Goal: Task Accomplishment & Management: Complete application form

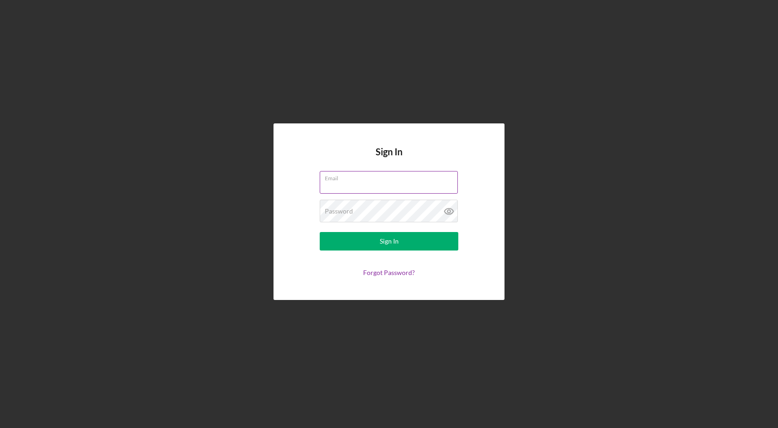
click at [327, 185] on input "Email" at bounding box center [389, 182] width 138 height 22
type input "[PERSON_NAME][EMAIL_ADDRESS][DOMAIN_NAME]"
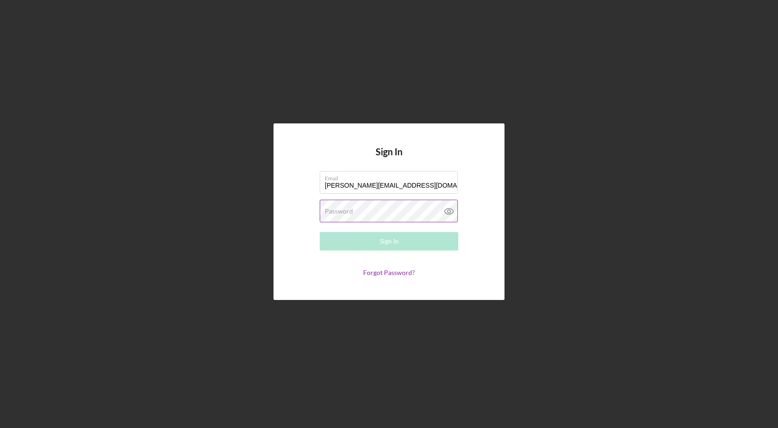
click at [341, 214] on label "Password" at bounding box center [339, 211] width 28 height 7
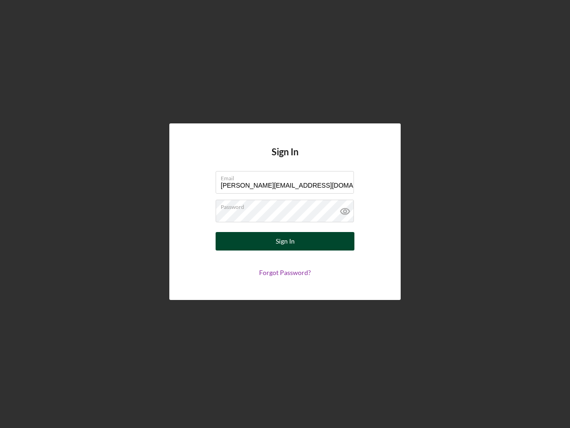
click at [281, 241] on div "Sign In" at bounding box center [285, 241] width 19 height 18
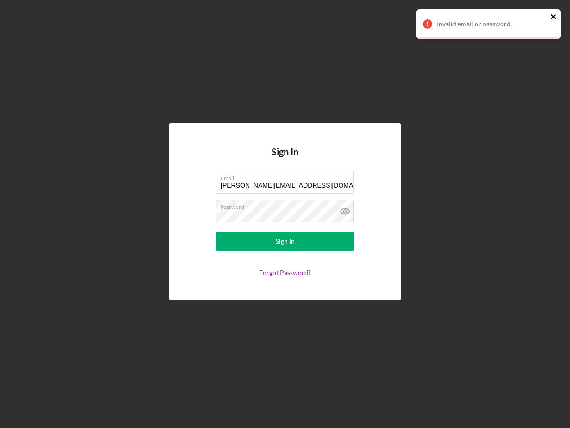
click at [553, 18] on icon "close" at bounding box center [553, 16] width 6 height 7
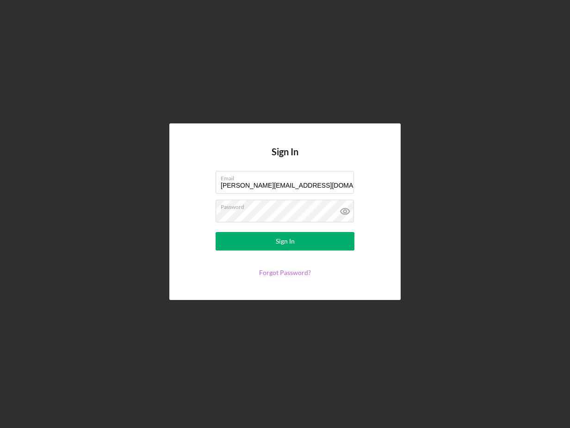
click at [276, 271] on link "Forgot Password?" at bounding box center [285, 273] width 52 height 8
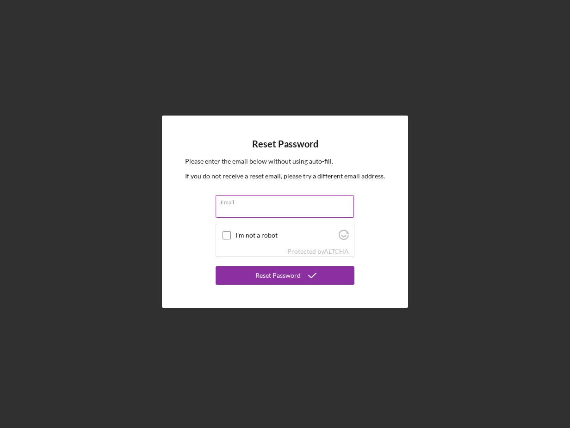
click at [224, 209] on input "Email" at bounding box center [284, 206] width 138 height 22
type input "[PERSON_NAME][EMAIL_ADDRESS][DOMAIN_NAME]"
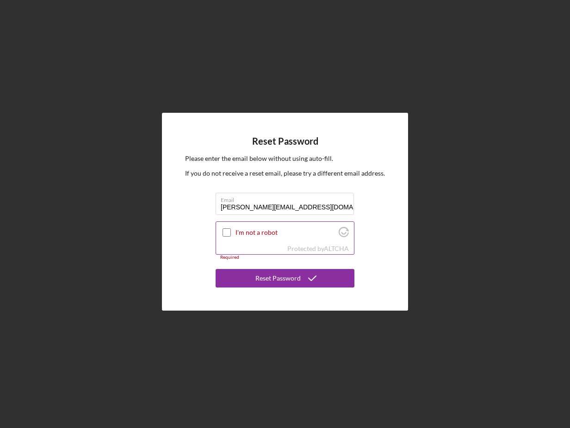
click at [226, 233] on input "I'm not a robot" at bounding box center [226, 232] width 8 height 8
checkbox input "true"
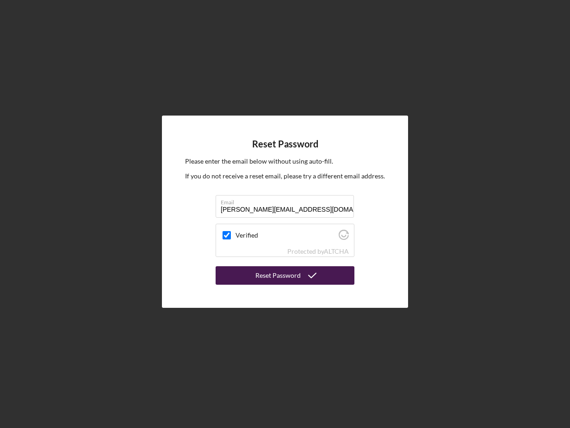
click at [280, 278] on div "Reset Password" at bounding box center [277, 275] width 45 height 18
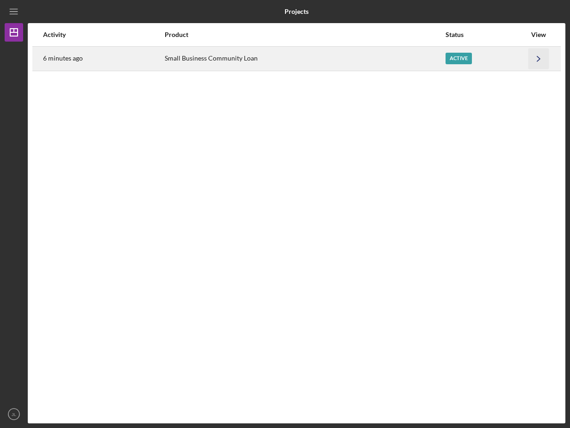
click at [540, 60] on icon "Icon/Navigate" at bounding box center [538, 58] width 21 height 21
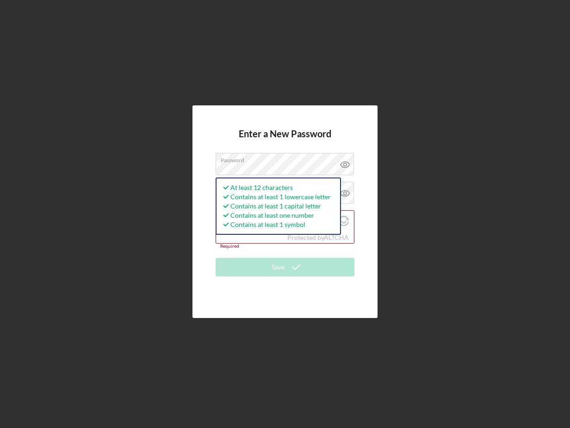
click at [384, 124] on div "Enter a New Password Password At least 12 characters Contains at least 1 lowerc…" at bounding box center [285, 211] width 560 height 423
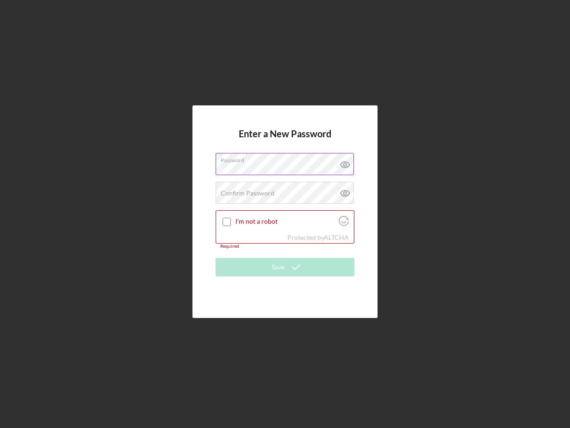
click at [346, 164] on icon at bounding box center [344, 164] width 3 height 3
click at [345, 163] on icon at bounding box center [344, 164] width 3 height 3
click at [232, 191] on label "Confirm Password" at bounding box center [247, 193] width 54 height 7
click at [227, 222] on input "I'm not a robot" at bounding box center [226, 222] width 8 height 8
checkbox input "true"
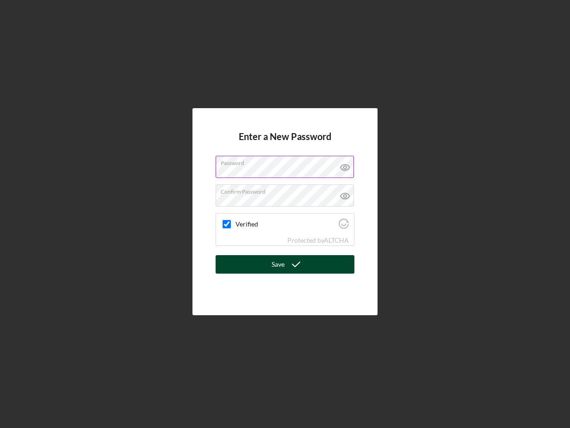
click at [286, 265] on icon "submit" at bounding box center [295, 264] width 23 height 23
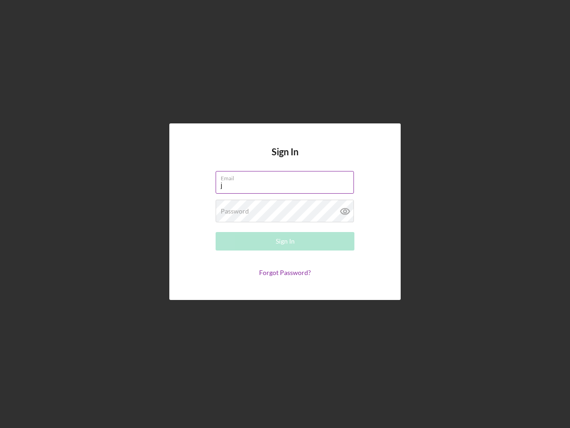
type input "[PERSON_NAME][EMAIL_ADDRESS][DOMAIN_NAME]"
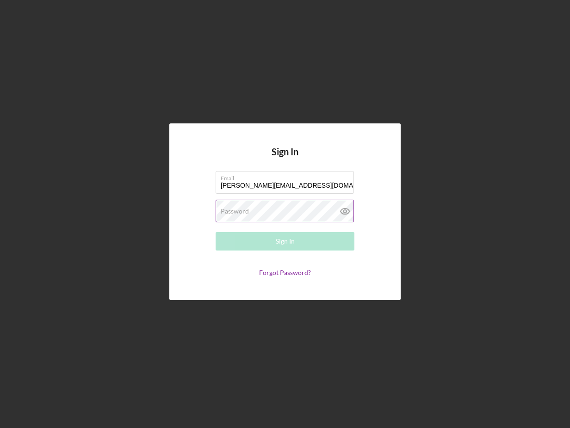
click at [241, 210] on label "Password" at bounding box center [234, 211] width 28 height 7
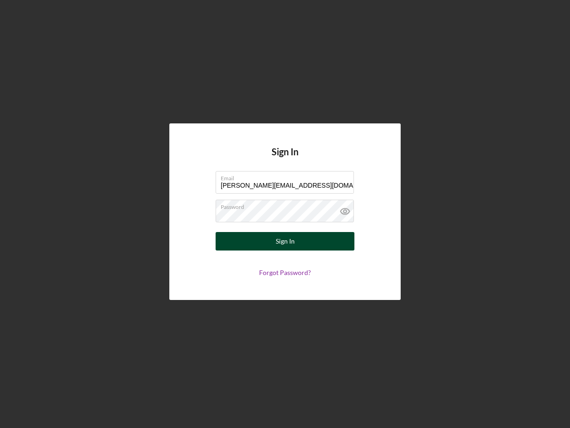
click at [280, 242] on div "Sign In" at bounding box center [285, 241] width 19 height 18
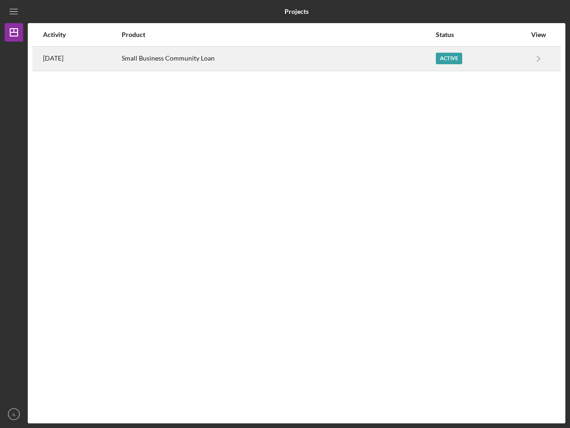
click at [453, 58] on div "Active" at bounding box center [448, 59] width 26 height 12
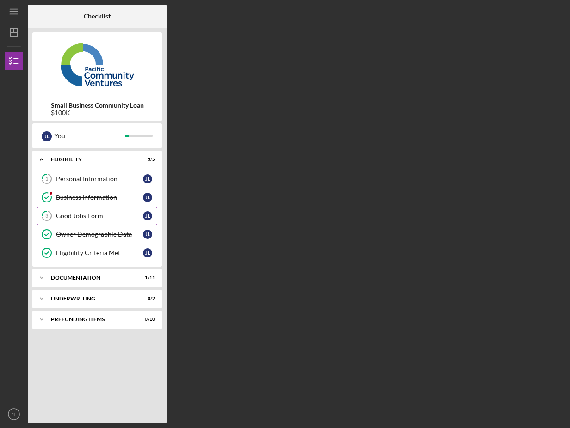
click at [70, 216] on div "Good Jobs Form" at bounding box center [99, 215] width 87 height 7
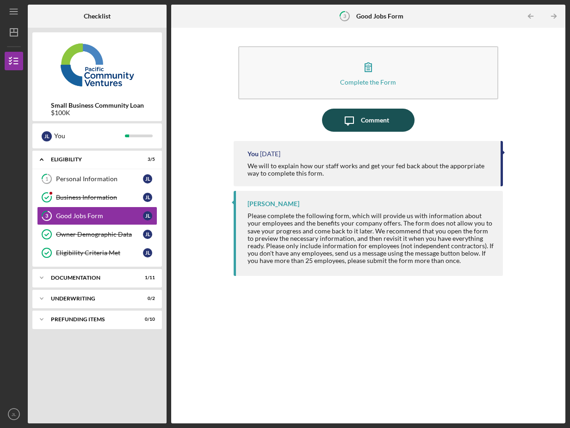
click at [362, 120] on div "Comment" at bounding box center [375, 120] width 28 height 23
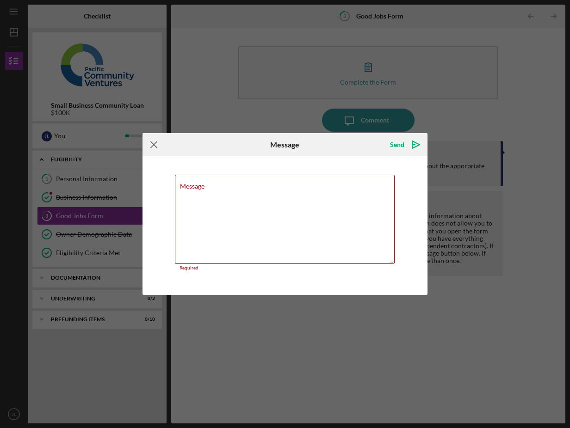
click at [154, 150] on icon "Icon/Menu Close" at bounding box center [153, 144] width 23 height 23
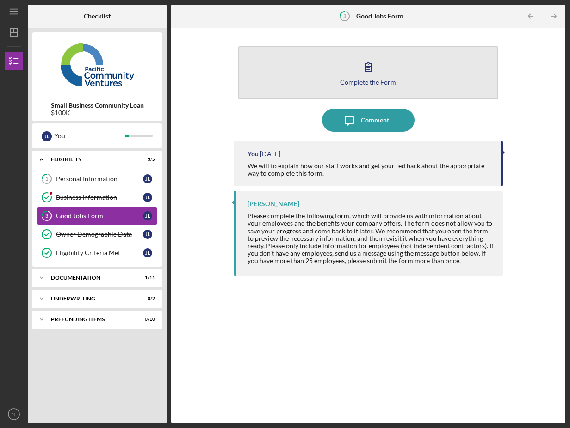
click at [367, 67] on icon "button" at bounding box center [367, 66] width 23 height 23
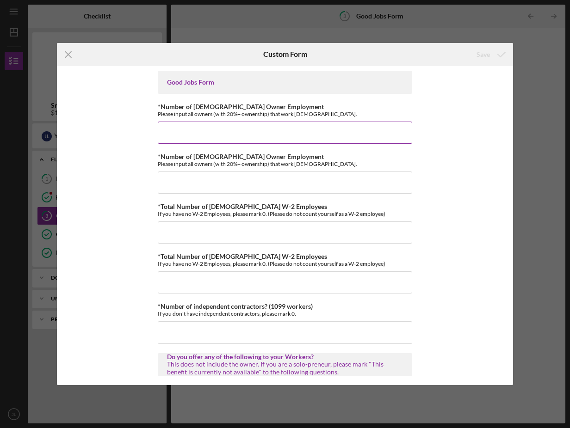
click at [173, 132] on input "*Number of [DEMOGRAPHIC_DATA] Owner Employment" at bounding box center [285, 133] width 254 height 22
type input "1"
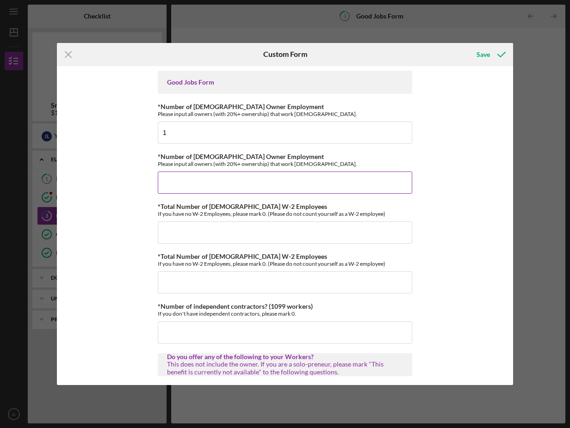
click at [166, 183] on input "*Number of [DEMOGRAPHIC_DATA] Owner Employment" at bounding box center [285, 182] width 254 height 22
type input "0"
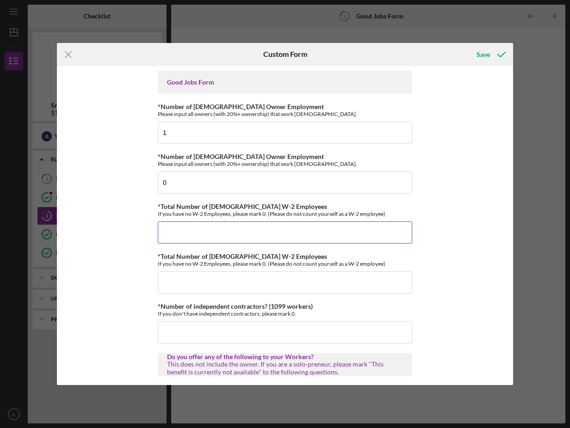
click at [177, 233] on input "*Total Number of [DEMOGRAPHIC_DATA] W-2 Employees" at bounding box center [285, 232] width 254 height 22
type input "0"
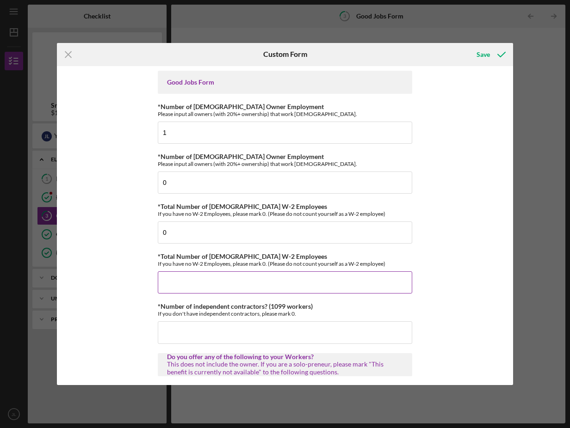
click at [167, 280] on input "*Total Number of [DEMOGRAPHIC_DATA] W-2 Employees" at bounding box center [285, 282] width 254 height 22
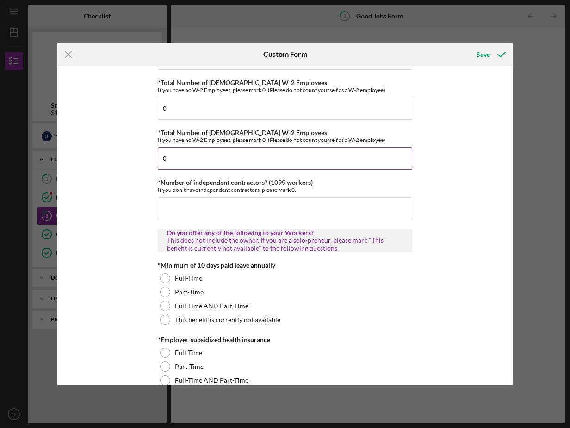
scroll to position [139, 0]
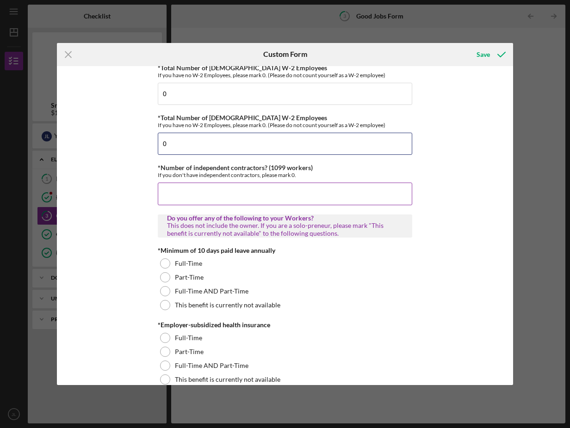
type input "0"
click at [192, 202] on input "*Number of independent contractors? (1099 workers)" at bounding box center [285, 194] width 254 height 22
type input "2"
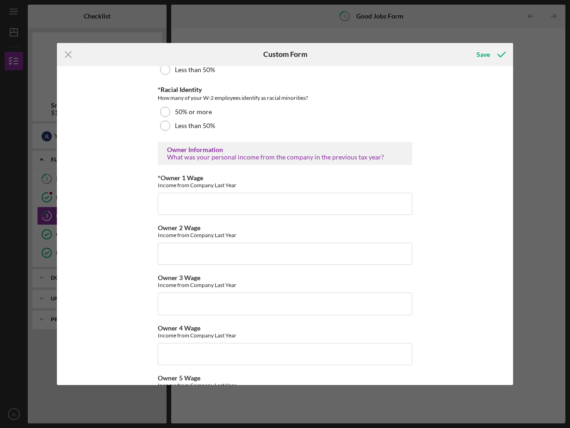
scroll to position [1387, 0]
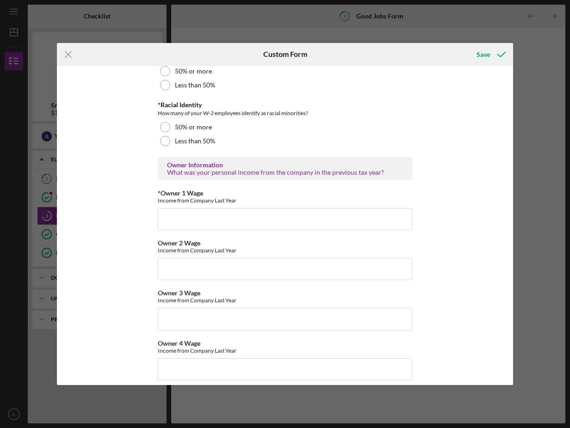
type input "3"
click at [177, 220] on input "*Owner 1 Wage" at bounding box center [285, 219] width 254 height 22
click at [452, 275] on div "Good Jobs Form *Number of [DEMOGRAPHIC_DATA] Owner Employment Please input all …" at bounding box center [285, 225] width 456 height 319
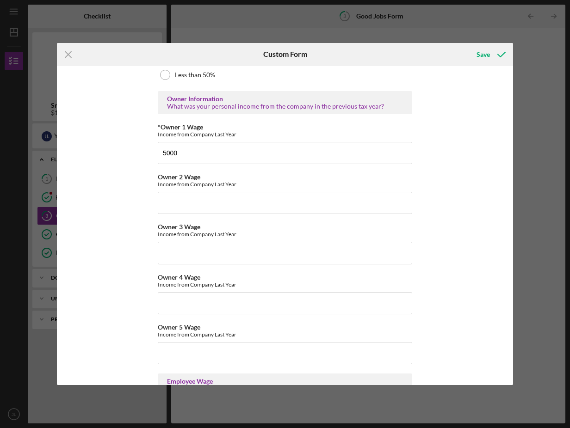
scroll to position [1459, 0]
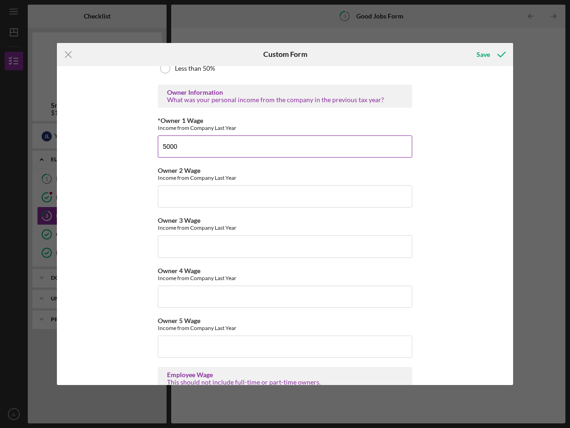
drag, startPoint x: 180, startPoint y: 146, endPoint x: 156, endPoint y: 147, distance: 24.1
click at [158, 147] on input "5000" at bounding box center [285, 146] width 254 height 22
type input "10000"
click at [447, 207] on div "Good Jobs Form *Number of [DEMOGRAPHIC_DATA] Owner Employment Please input all …" at bounding box center [285, 225] width 456 height 319
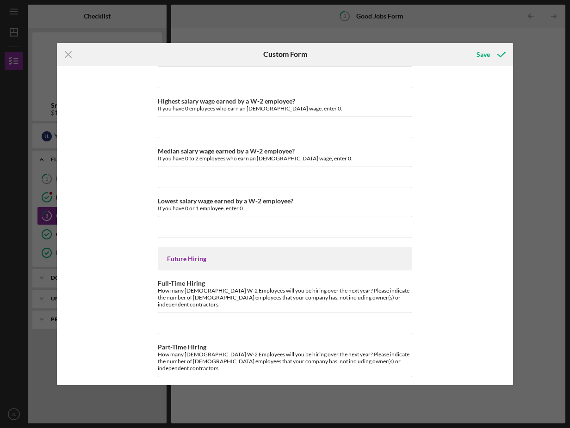
scroll to position [2010, 0]
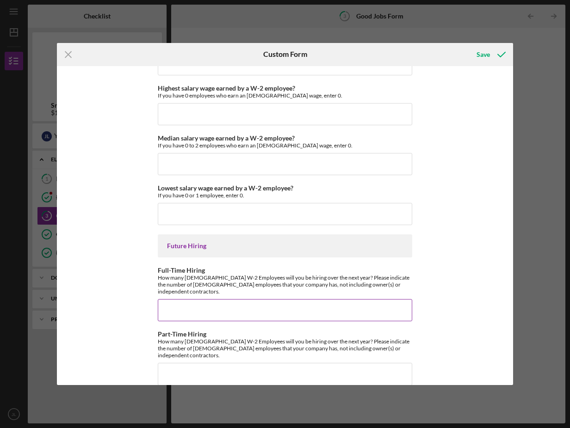
click at [166, 303] on input "Full-Time Hiring" at bounding box center [285, 310] width 254 height 22
type input "2"
click at [168, 363] on input "Part-Time Hiring" at bounding box center [285, 374] width 254 height 22
type input "0"
click at [168, 363] on input "0" at bounding box center [285, 374] width 254 height 22
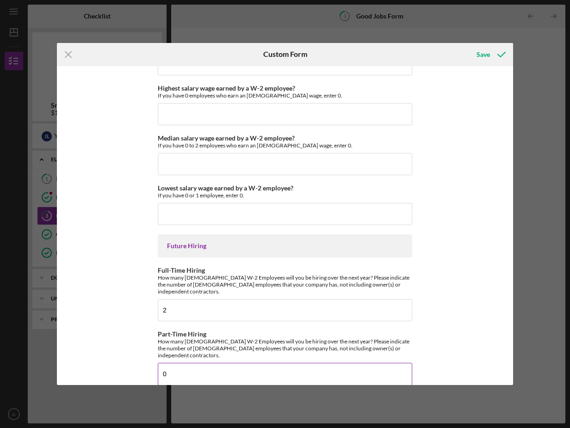
click at [167, 363] on input "0" at bounding box center [285, 374] width 254 height 22
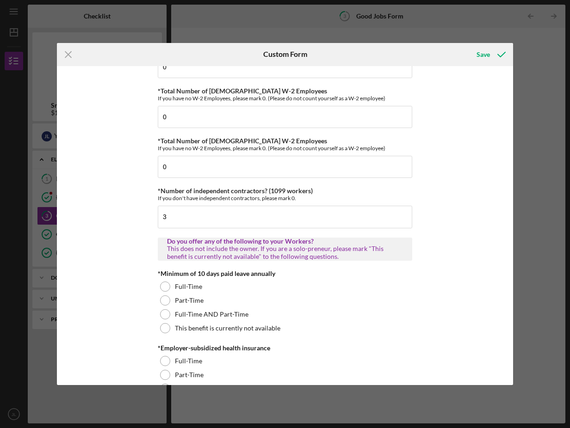
scroll to position [0, 0]
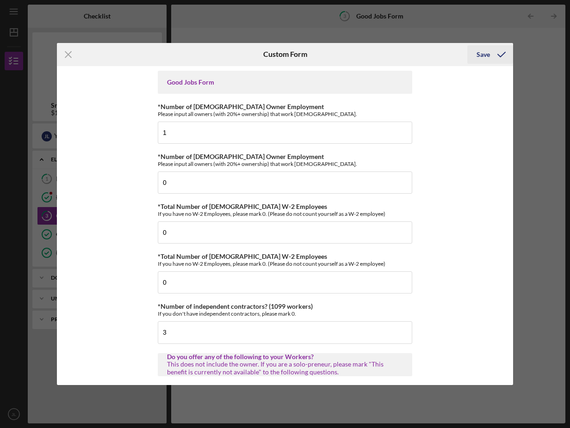
click at [479, 55] on div "Save" at bounding box center [482, 54] width 13 height 18
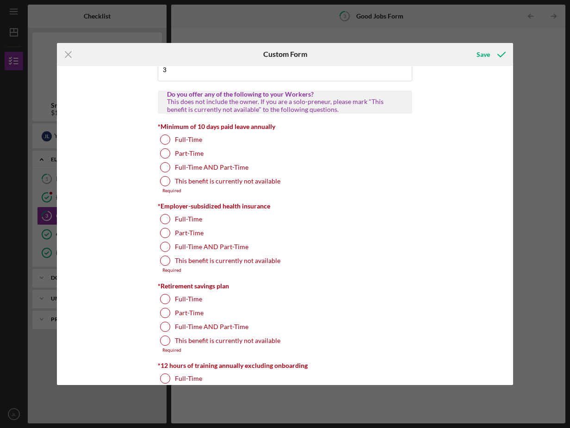
scroll to position [277, 0]
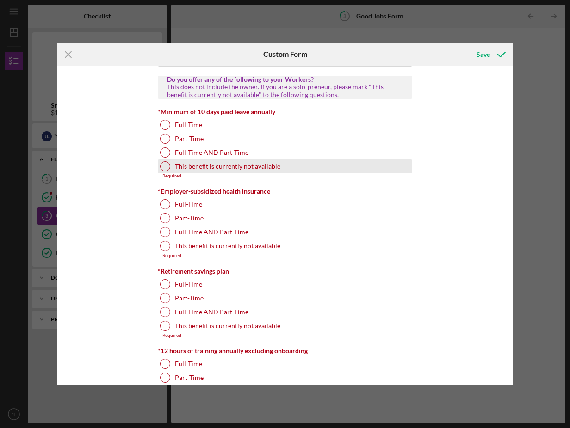
click at [163, 167] on div at bounding box center [165, 166] width 10 height 10
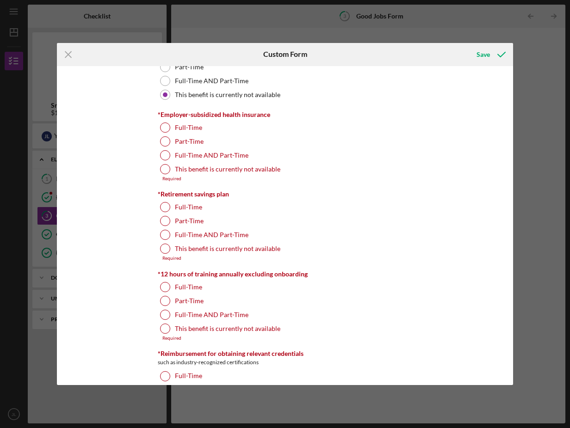
scroll to position [370, 0]
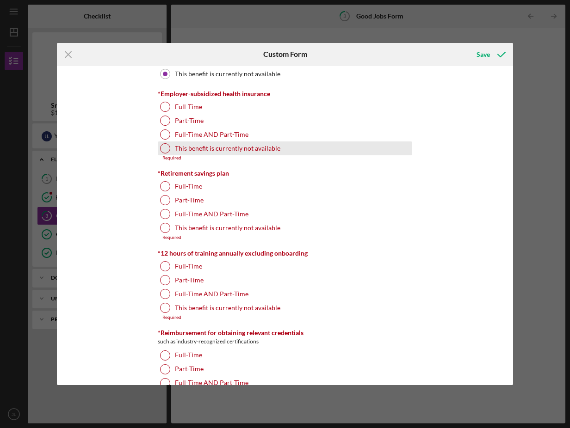
click at [164, 151] on div at bounding box center [165, 148] width 10 height 10
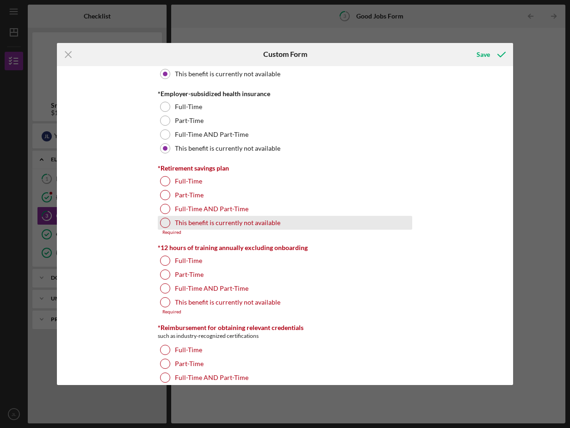
click at [164, 225] on div at bounding box center [165, 223] width 10 height 10
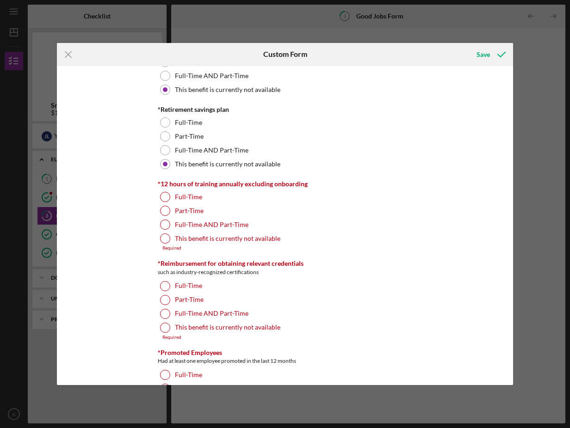
scroll to position [462, 0]
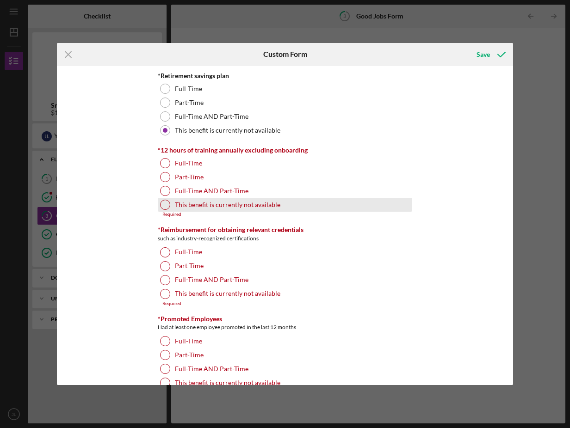
click at [165, 205] on div at bounding box center [165, 205] width 10 height 10
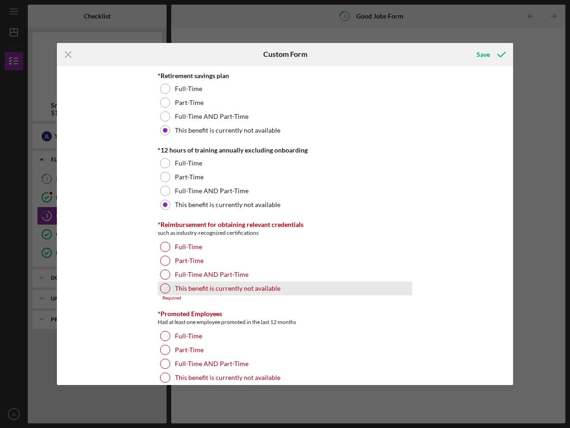
click at [162, 290] on div at bounding box center [165, 288] width 10 height 10
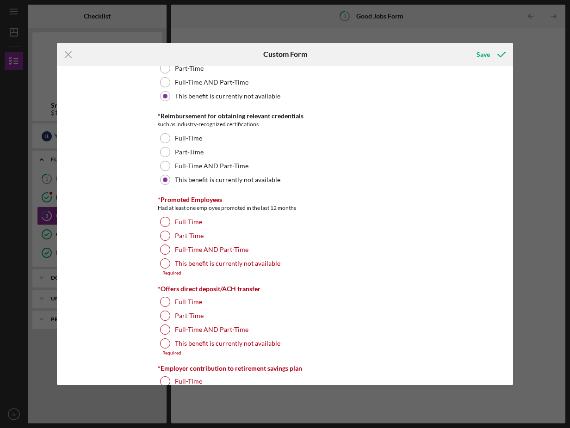
scroll to position [601, 0]
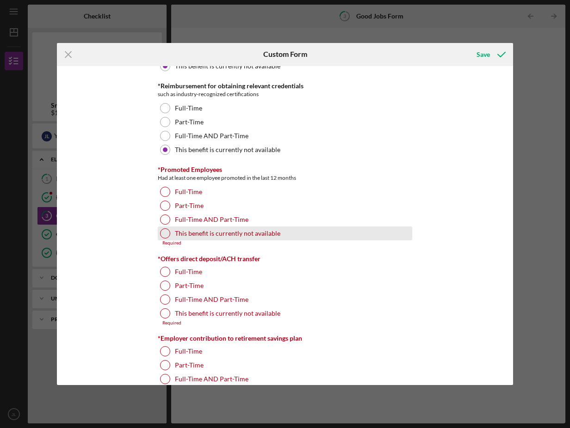
click at [161, 234] on div at bounding box center [165, 233] width 10 height 10
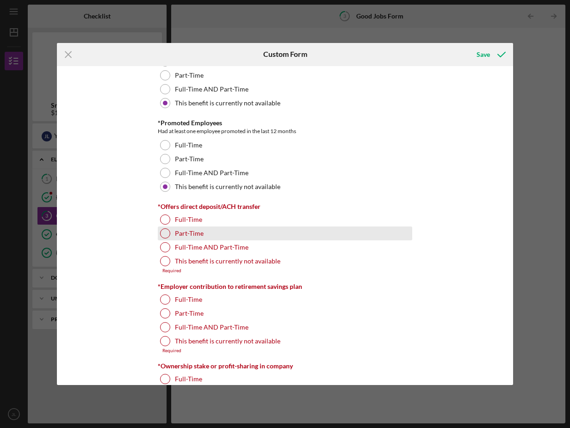
scroll to position [693, 0]
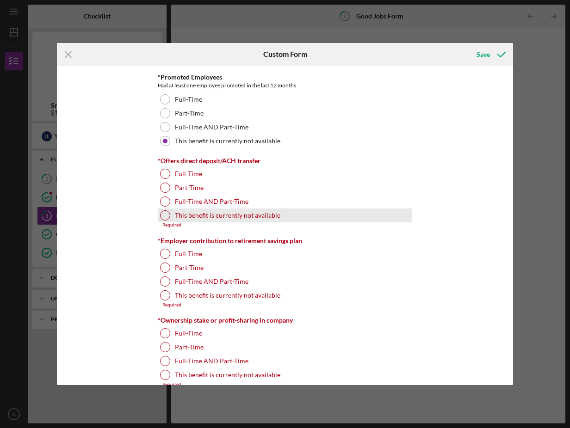
click at [164, 215] on div at bounding box center [165, 215] width 10 height 10
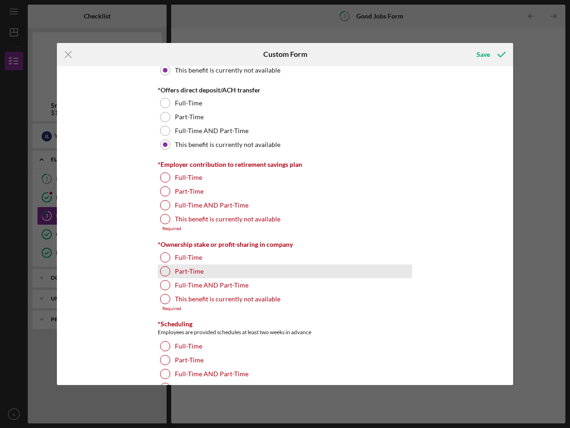
scroll to position [786, 0]
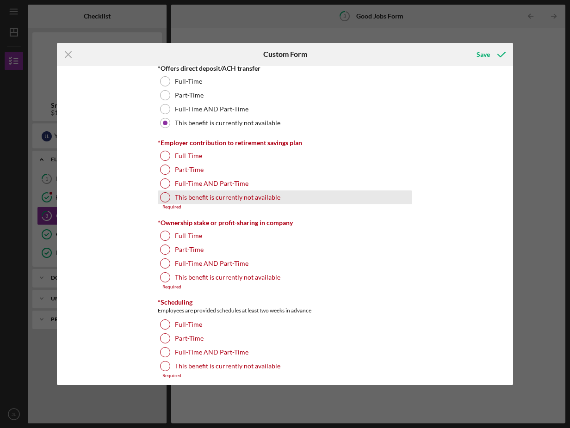
click at [165, 198] on div at bounding box center [165, 197] width 10 height 10
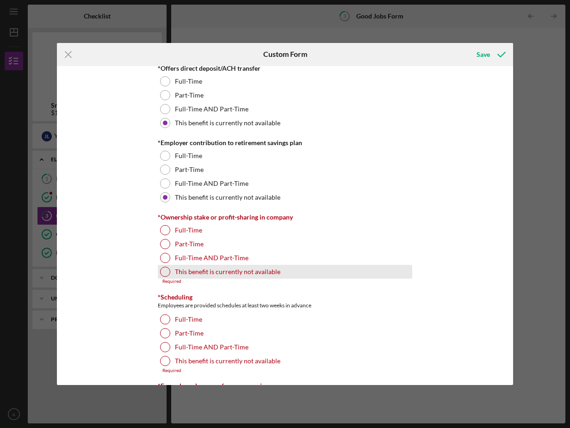
click at [165, 273] on div at bounding box center [165, 272] width 10 height 10
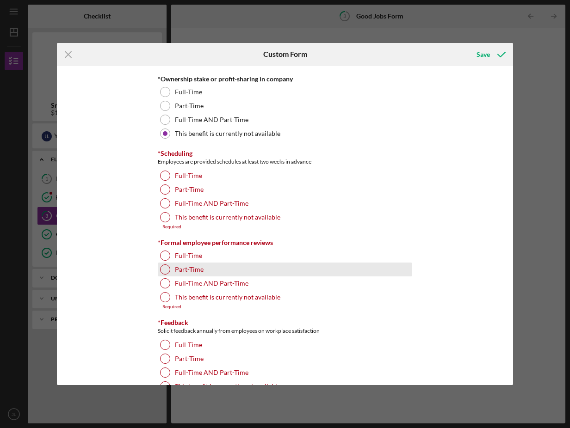
scroll to position [925, 0]
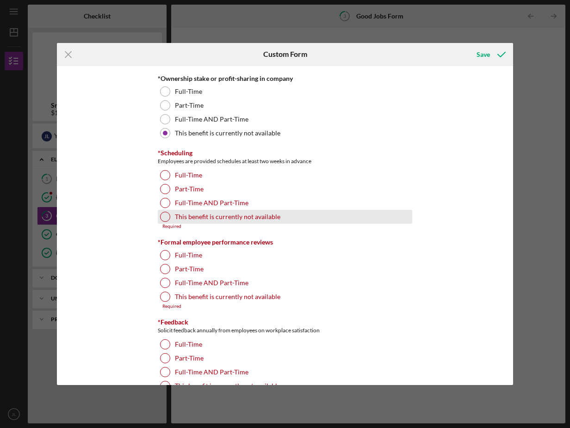
click at [161, 219] on div at bounding box center [165, 217] width 10 height 10
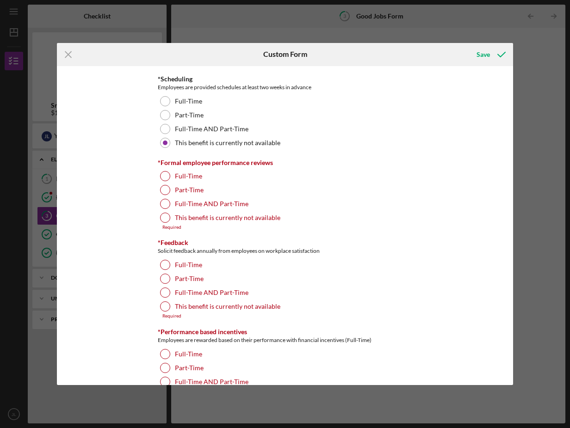
scroll to position [1017, 0]
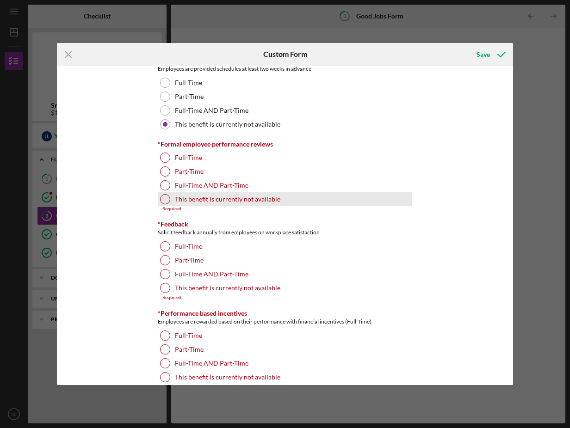
click at [167, 199] on div at bounding box center [165, 199] width 10 height 10
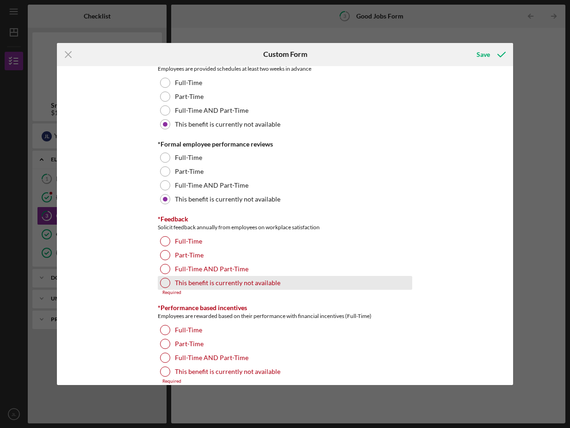
click at [164, 284] on div at bounding box center [165, 283] width 10 height 10
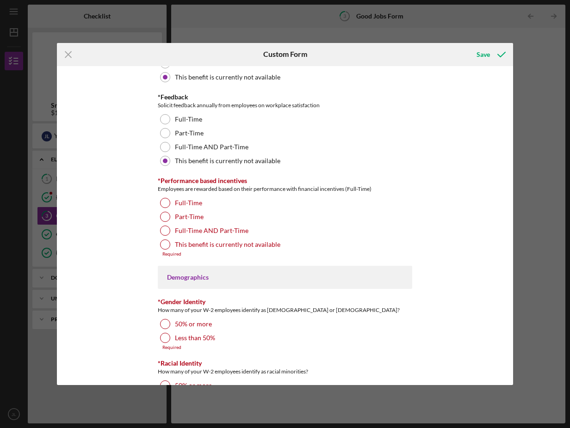
scroll to position [1156, 0]
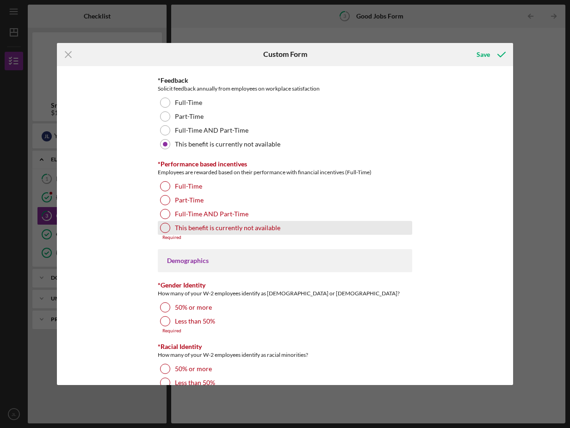
click at [165, 230] on div at bounding box center [165, 228] width 10 height 10
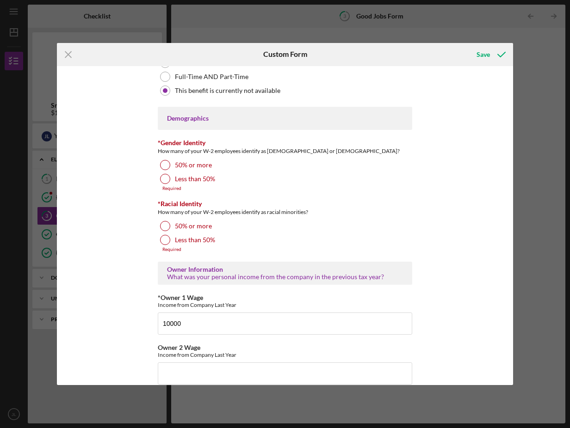
scroll to position [1294, 0]
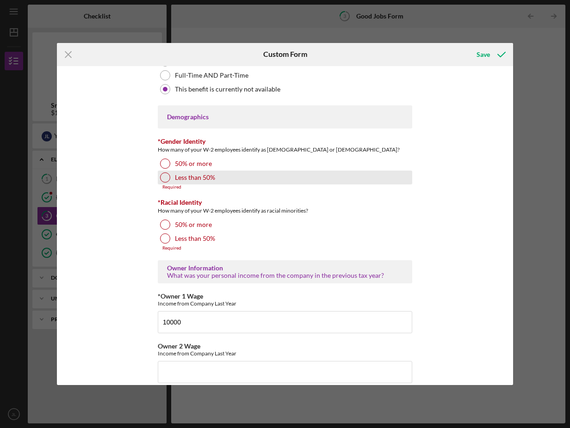
click at [165, 178] on div at bounding box center [165, 177] width 10 height 10
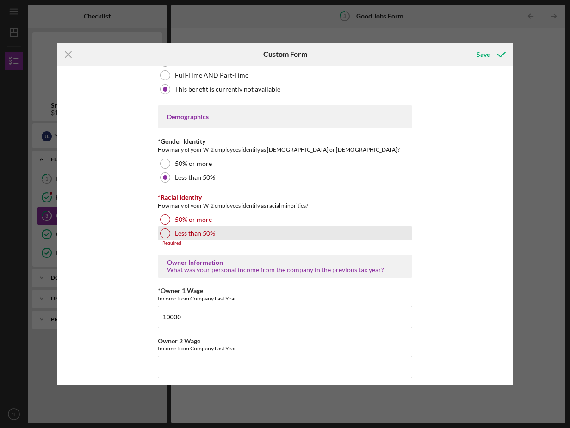
click at [162, 233] on div at bounding box center [165, 233] width 10 height 10
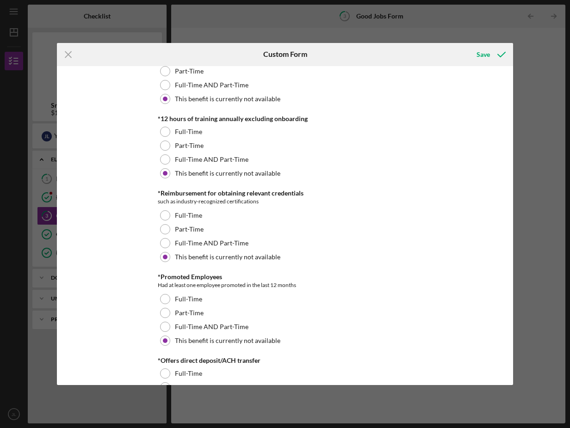
scroll to position [0, 0]
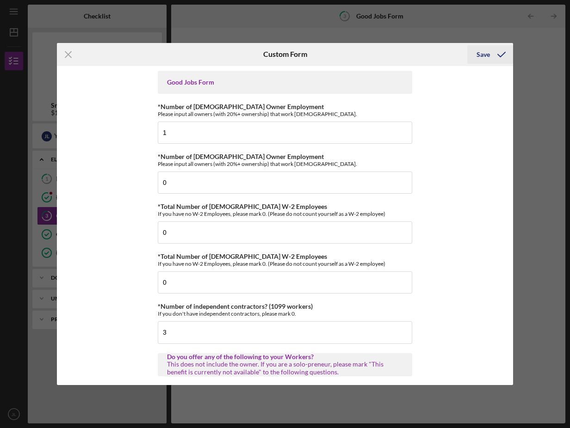
click at [484, 55] on div "Save" at bounding box center [482, 54] width 13 height 18
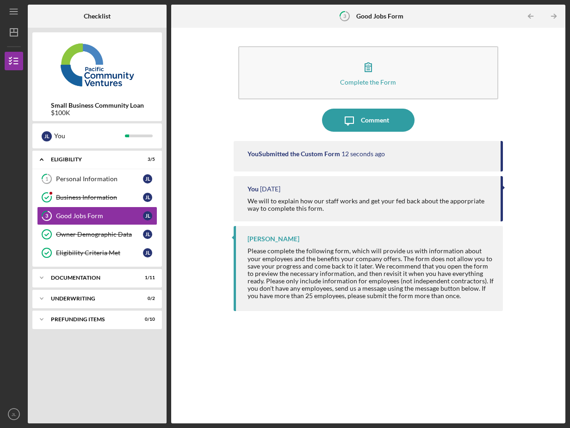
drag, startPoint x: 522, startPoint y: 154, endPoint x: 552, endPoint y: 158, distance: 30.3
click at [522, 154] on div "Complete the Form Form Icon/Message Comment You Submitted the Custom Form 12 se…" at bounding box center [368, 225] width 385 height 386
click at [70, 215] on div "Good Jobs Form" at bounding box center [99, 215] width 87 height 7
click at [84, 179] on div "Personal Information" at bounding box center [99, 178] width 87 height 7
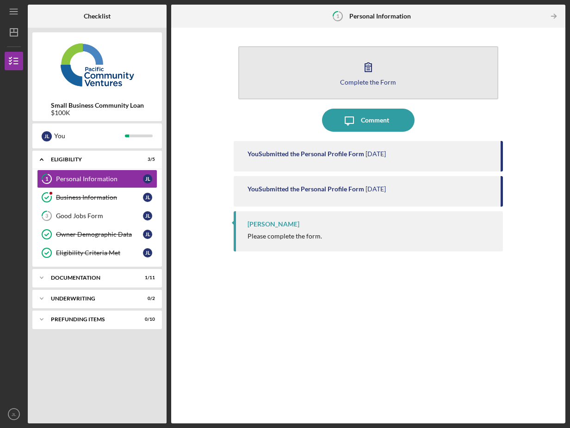
click at [322, 74] on button "Complete the Form Form" at bounding box center [368, 72] width 260 height 53
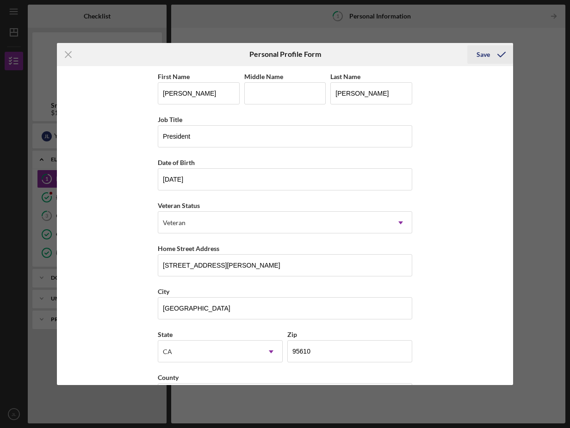
click at [480, 55] on div "Save" at bounding box center [482, 54] width 13 height 18
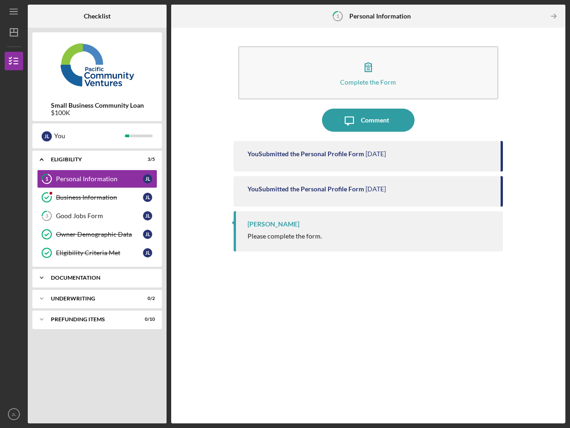
click at [41, 277] on icon "Icon/Expander" at bounding box center [41, 278] width 18 height 18
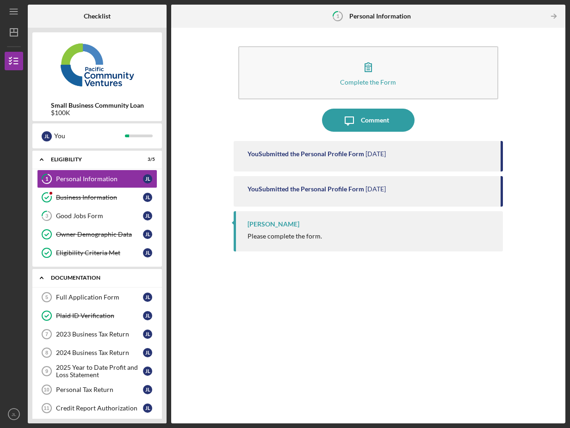
click at [42, 278] on icon "Icon/Expander" at bounding box center [41, 278] width 18 height 18
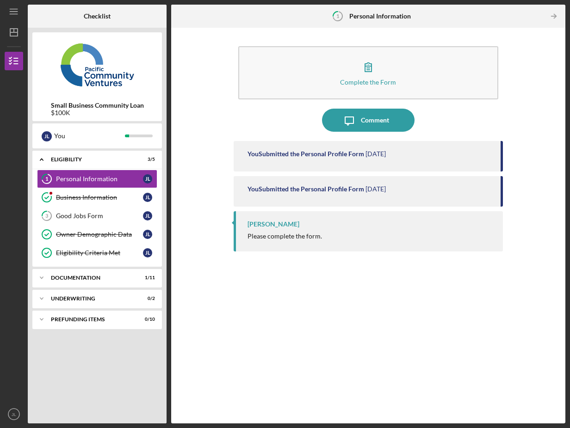
click at [204, 289] on div "Complete the Form Form Icon/Message Comment You Submitted the Personal Profile …" at bounding box center [368, 225] width 385 height 386
click at [94, 158] on div "Eligibility" at bounding box center [100, 160] width 99 height 6
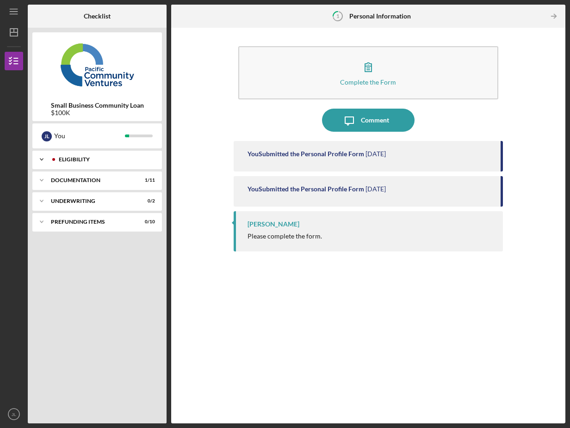
click at [42, 158] on icon "Icon/Expander" at bounding box center [41, 159] width 18 height 18
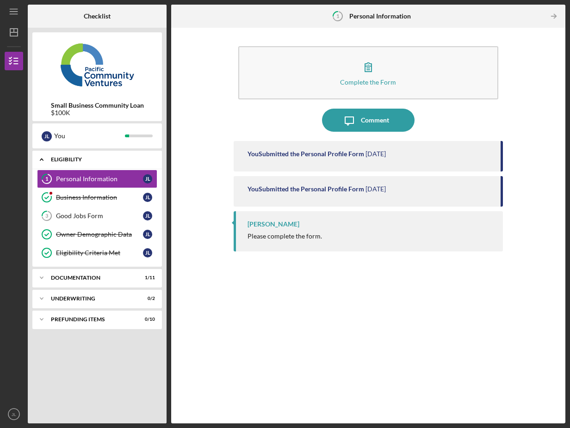
click at [57, 157] on div "Eligibility" at bounding box center [100, 160] width 99 height 6
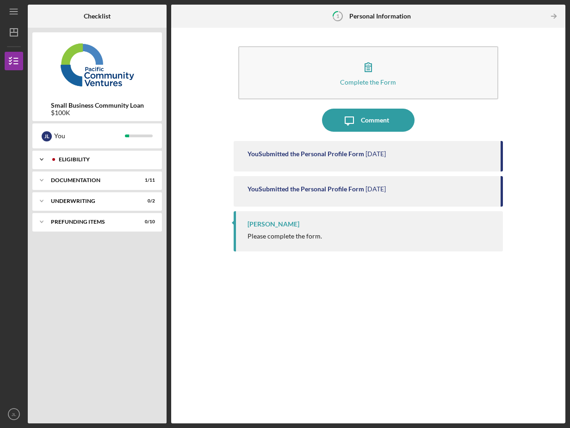
click at [107, 157] on div "Icon/Expander Eligibility 3 / 5" at bounding box center [96, 159] width 129 height 18
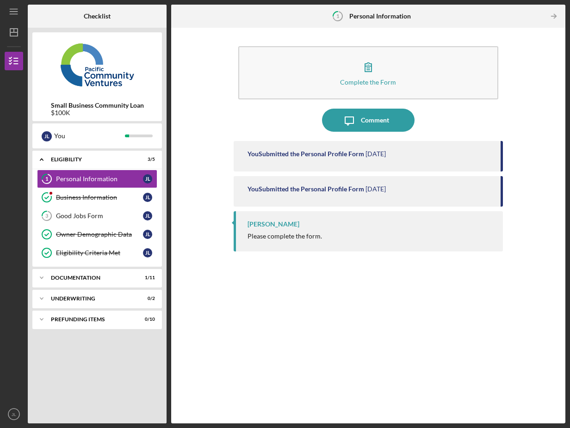
click at [263, 326] on div "You Submitted the Personal Profile Form [DATE] You Submitted the Personal Profi…" at bounding box center [367, 275] width 269 height 269
click at [249, 317] on div "You Submitted the Personal Profile Form [DATE] You Submitted the Personal Profi…" at bounding box center [367, 275] width 269 height 269
click at [552, 14] on icon "Icon/Table Pagination Arrow" at bounding box center [553, 16] width 21 height 21
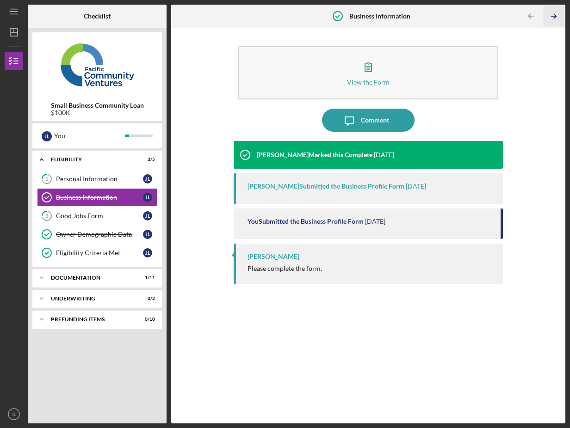
click at [554, 15] on icon "Icon/Table Pagination Arrow" at bounding box center [553, 16] width 21 height 21
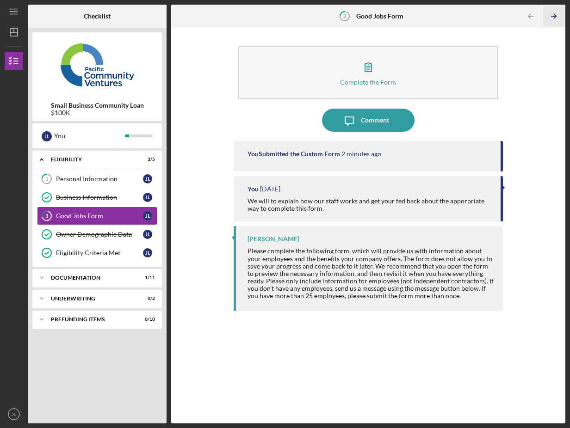
click at [553, 17] on icon "Icon/Table Pagination Arrow" at bounding box center [553, 16] width 21 height 21
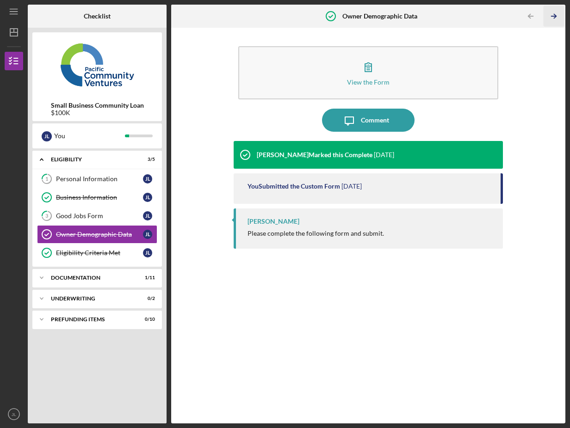
click at [551, 19] on icon "Icon/Table Pagination Arrow" at bounding box center [553, 16] width 21 height 21
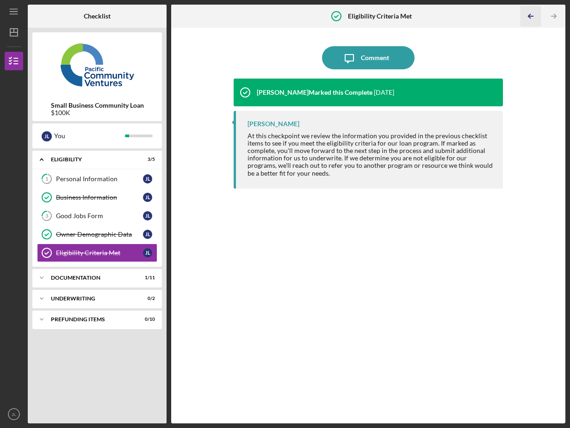
click at [530, 17] on icon "Icon/Table Pagination Arrow" at bounding box center [530, 16] width 21 height 21
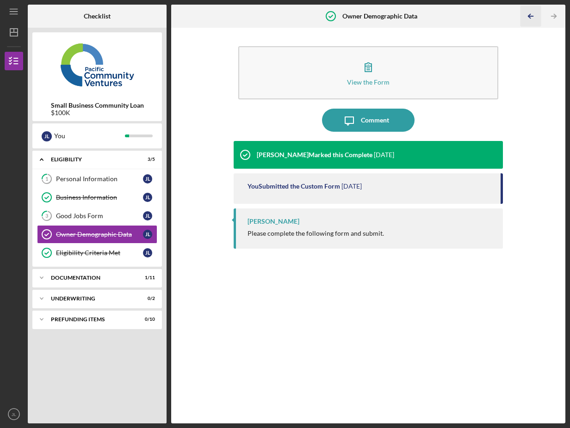
click at [530, 17] on icon "Icon/Table Pagination Arrow" at bounding box center [530, 16] width 21 height 21
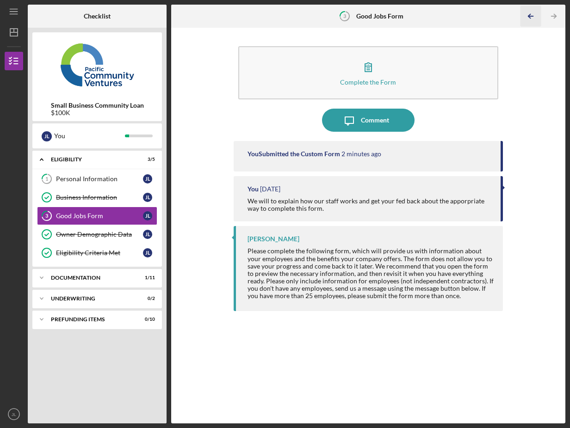
click at [530, 16] on line "button" at bounding box center [530, 16] width 5 height 0
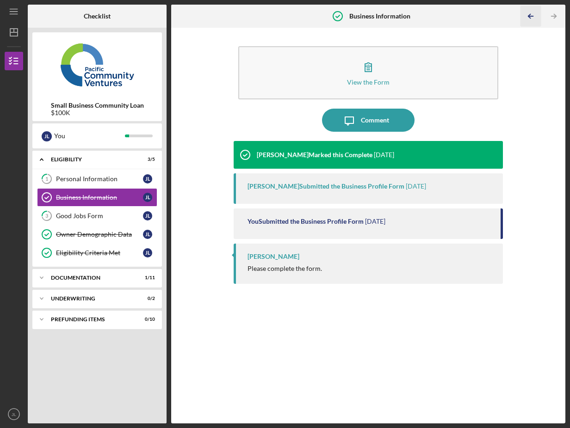
click at [530, 16] on line "button" at bounding box center [530, 16] width 5 height 0
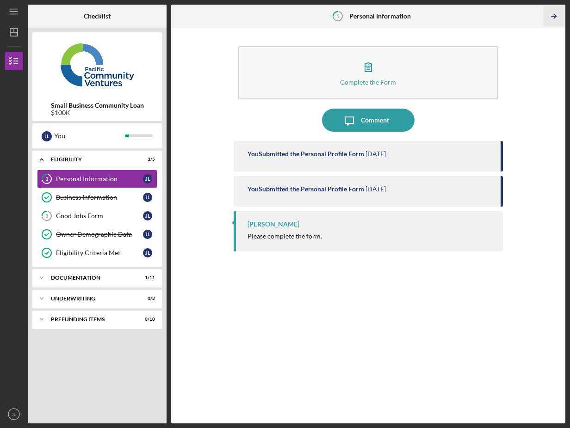
click at [554, 15] on icon "Icon/Table Pagination Arrow" at bounding box center [553, 16] width 21 height 21
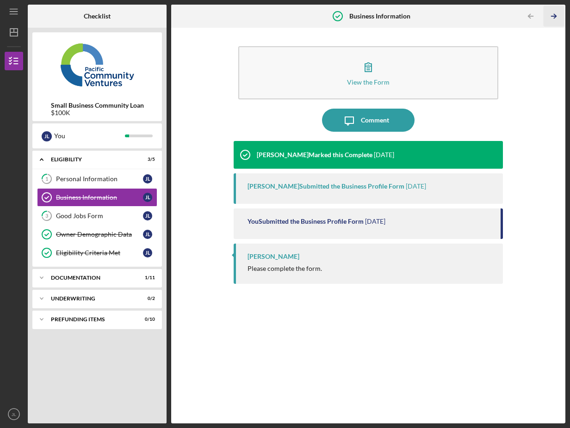
click at [554, 15] on icon "Icon/Table Pagination Arrow" at bounding box center [553, 16] width 21 height 21
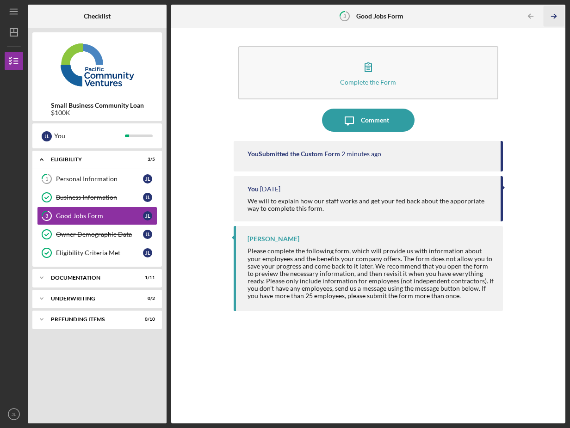
click at [554, 15] on icon "Icon/Table Pagination Arrow" at bounding box center [553, 16] width 21 height 21
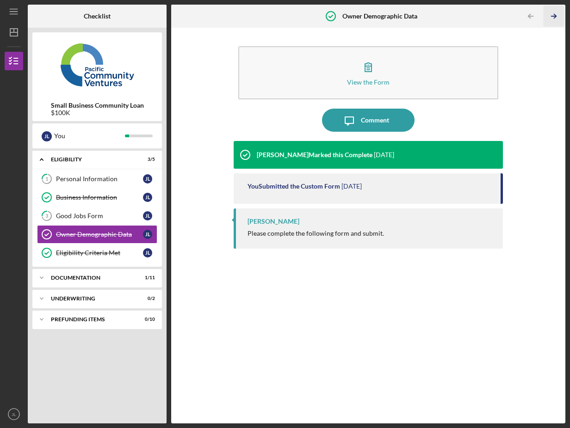
click at [554, 15] on icon "Icon/Table Pagination Arrow" at bounding box center [553, 16] width 21 height 21
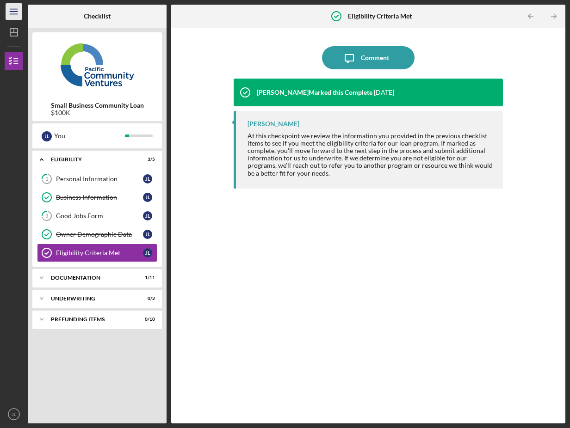
click at [12, 12] on icon "Icon/Menu" at bounding box center [14, 11] width 21 height 21
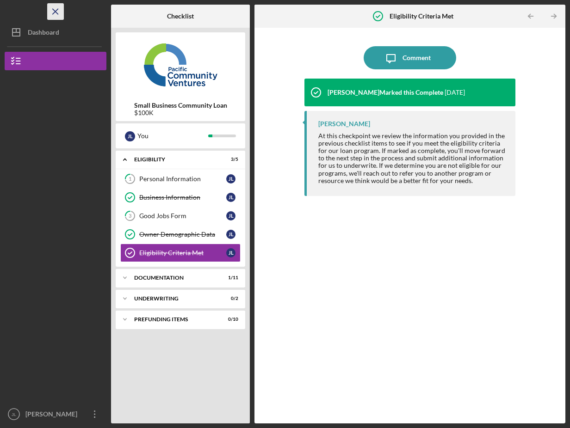
click at [51, 12] on icon "Icon/Menu Close" at bounding box center [55, 11] width 21 height 21
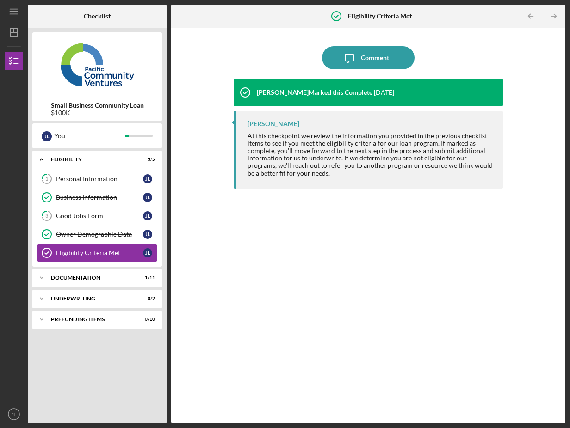
click at [538, 257] on div "Icon/Message Comment [PERSON_NAME] Marked this Complete [DATE] [PERSON_NAME] At…" at bounding box center [368, 225] width 385 height 386
click at [243, 274] on div "[PERSON_NAME] Marked this Complete [DATE] [PERSON_NAME] At this checkpoint we r…" at bounding box center [367, 244] width 269 height 331
click at [294, 262] on div "[PERSON_NAME] Marked this Complete [DATE] [PERSON_NAME] At this checkpoint we r…" at bounding box center [367, 244] width 269 height 331
click at [364, 55] on div "Comment" at bounding box center [375, 57] width 28 height 23
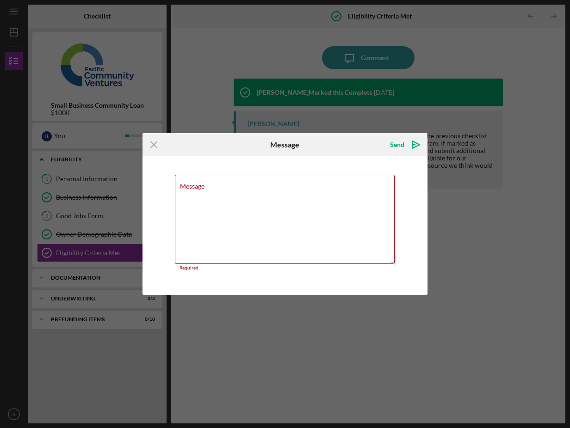
click at [464, 197] on div "Icon/Menu Close Message Send Icon/icon-invite-send Message Required Cancel Send…" at bounding box center [285, 214] width 570 height 428
click at [153, 146] on line at bounding box center [154, 145] width 6 height 6
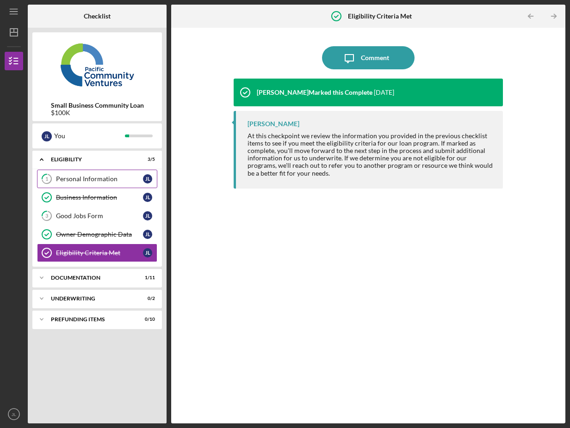
click at [73, 180] on div "Personal Information" at bounding box center [99, 178] width 87 height 7
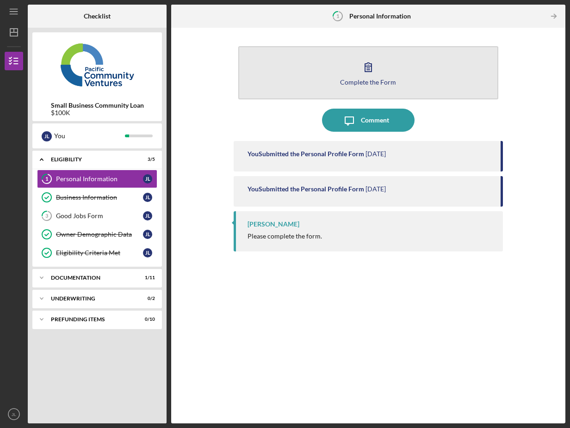
click at [369, 69] on icon "button" at bounding box center [367, 66] width 23 height 23
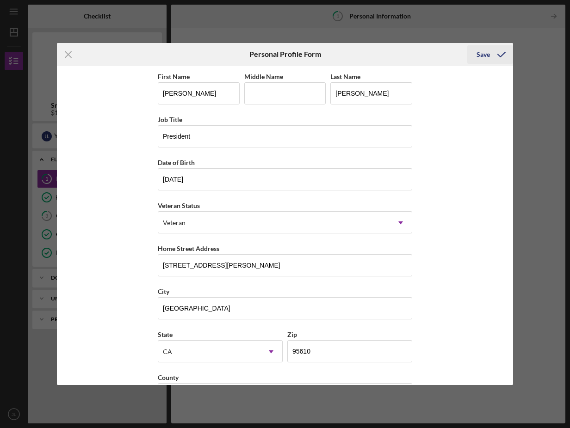
click at [481, 55] on div "Save" at bounding box center [482, 54] width 13 height 18
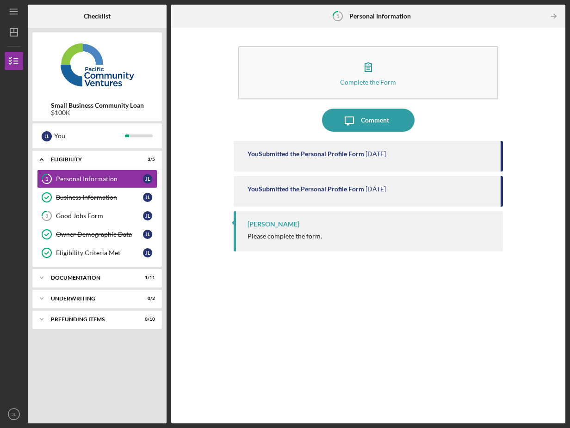
click at [367, 302] on div "You Submitted the Personal Profile Form [DATE] You Submitted the Personal Profi…" at bounding box center [367, 275] width 269 height 269
click at [66, 214] on div "Good Jobs Form" at bounding box center [99, 215] width 87 height 7
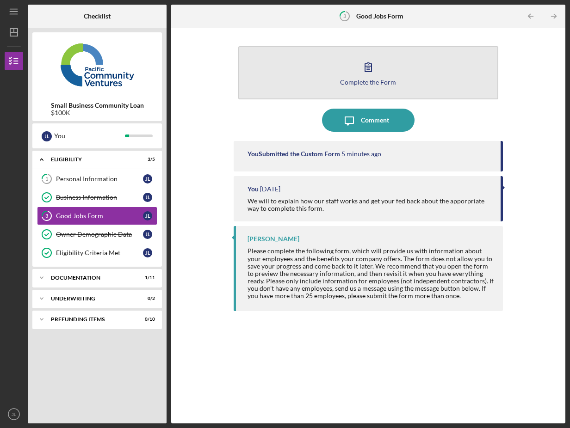
click at [364, 77] on icon "button" at bounding box center [367, 66] width 23 height 23
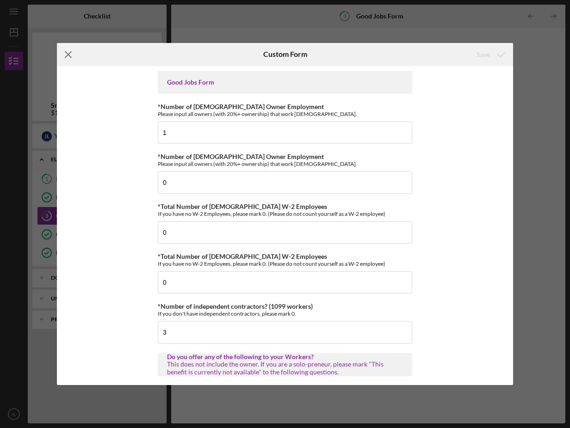
click at [67, 52] on icon "Icon/Menu Close" at bounding box center [68, 54] width 23 height 23
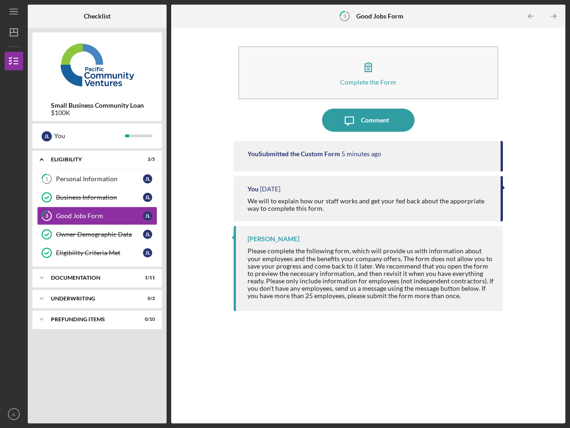
click at [348, 360] on div "You Submitted the Custom Form 5 minutes ago You [DATE] We will to explain how o…" at bounding box center [367, 275] width 269 height 269
